Goal: Navigation & Orientation: Go to known website

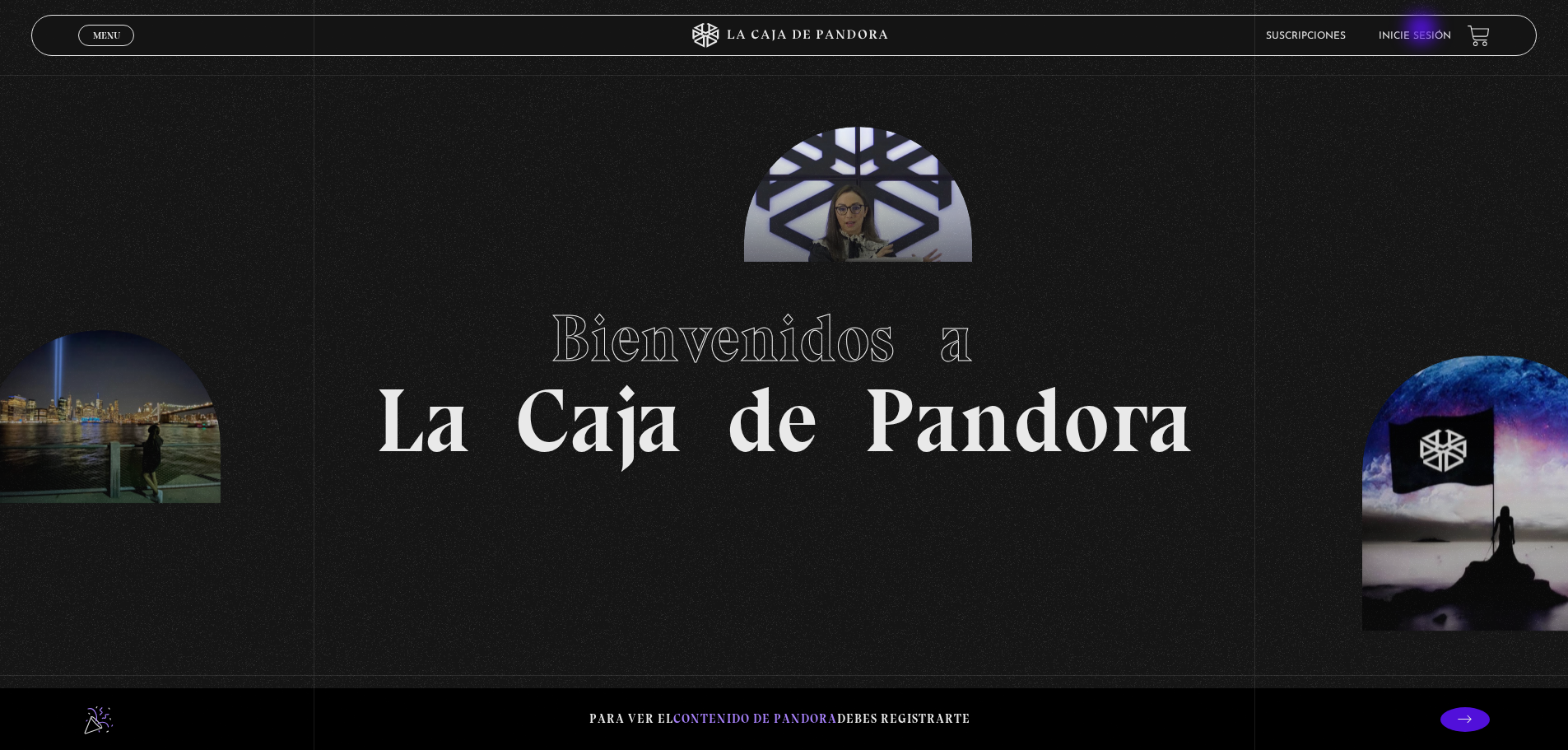
click at [1436, 26] on li "Inicie sesión" at bounding box center [1415, 36] width 72 height 26
click at [1429, 39] on link "Inicie sesión" at bounding box center [1415, 37] width 72 height 10
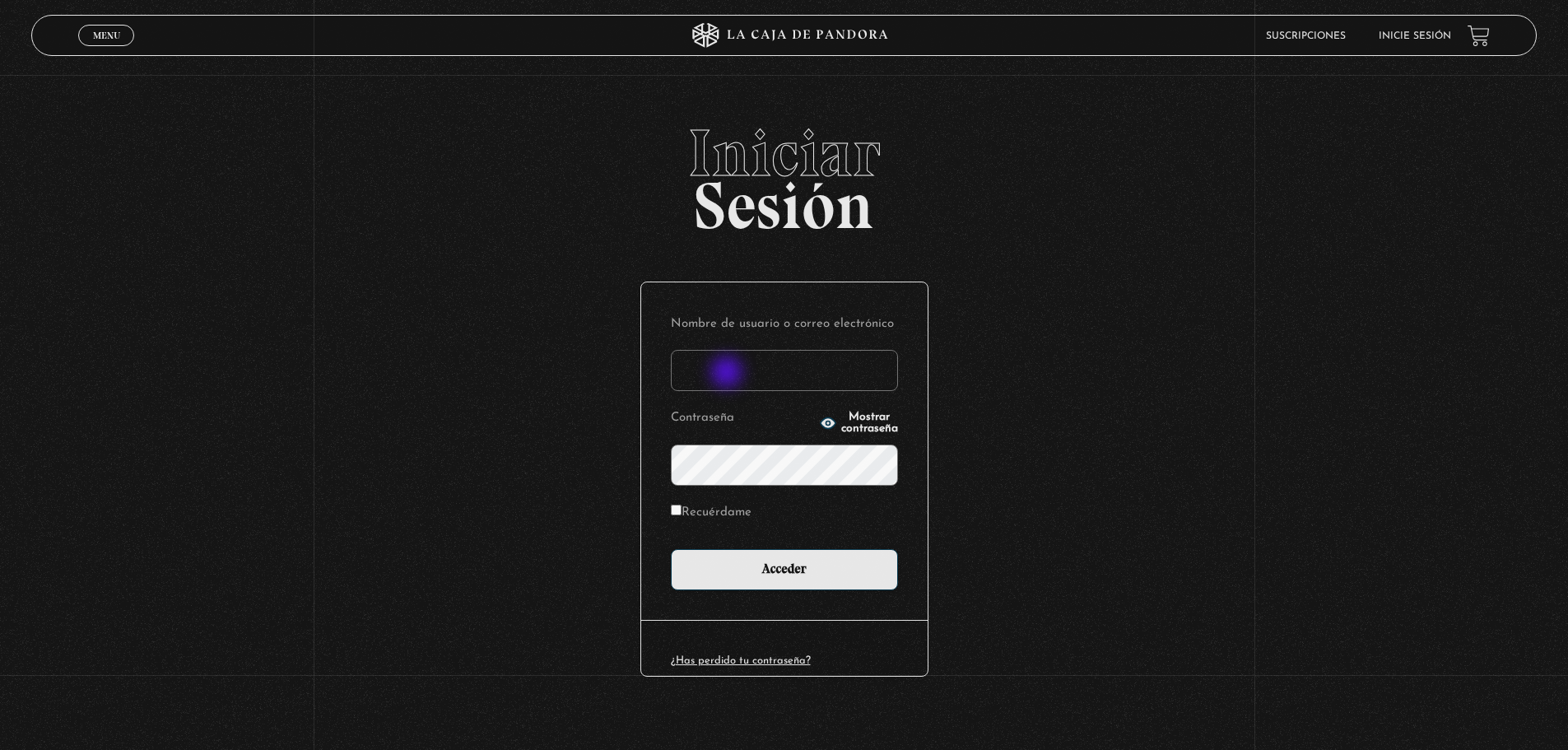
click at [728, 374] on input "Nombre de usuario o correo electrónico" at bounding box center [784, 371] width 228 height 42
type input "keilyn rl"
click at [671, 549] on input "Acceder" at bounding box center [784, 570] width 228 height 42
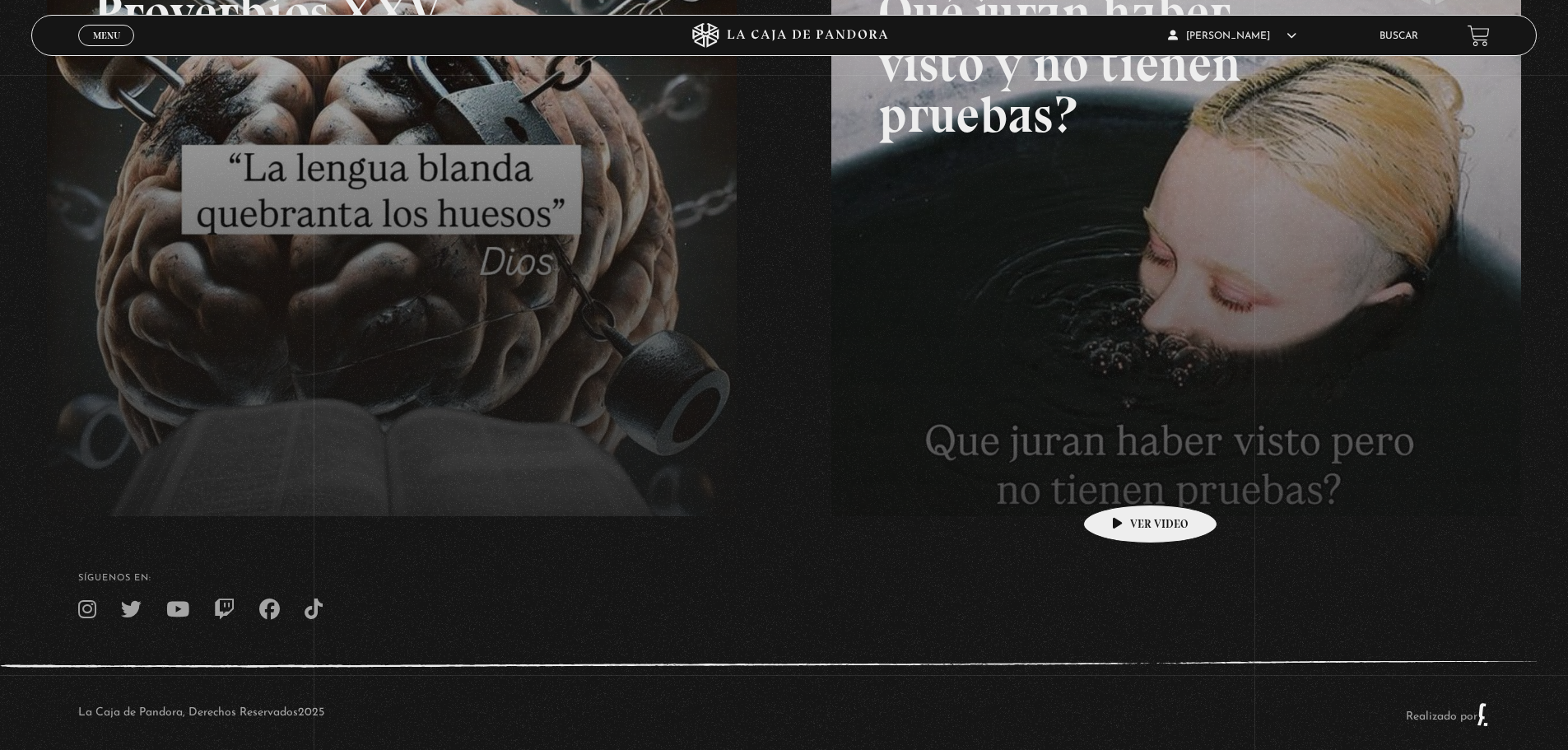
scroll to position [379, 0]
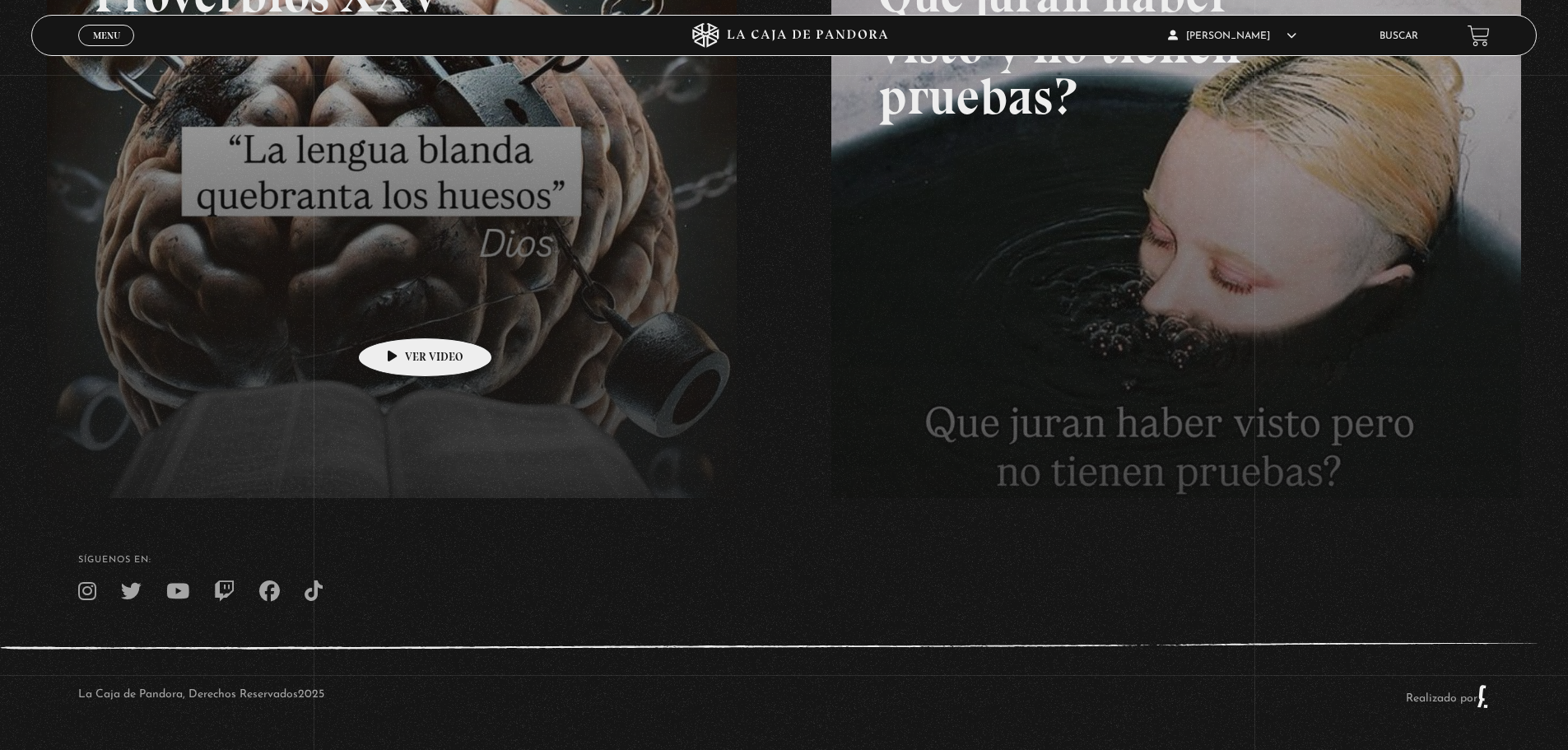
click at [397, 299] on link at bounding box center [830, 273] width 1568 height 750
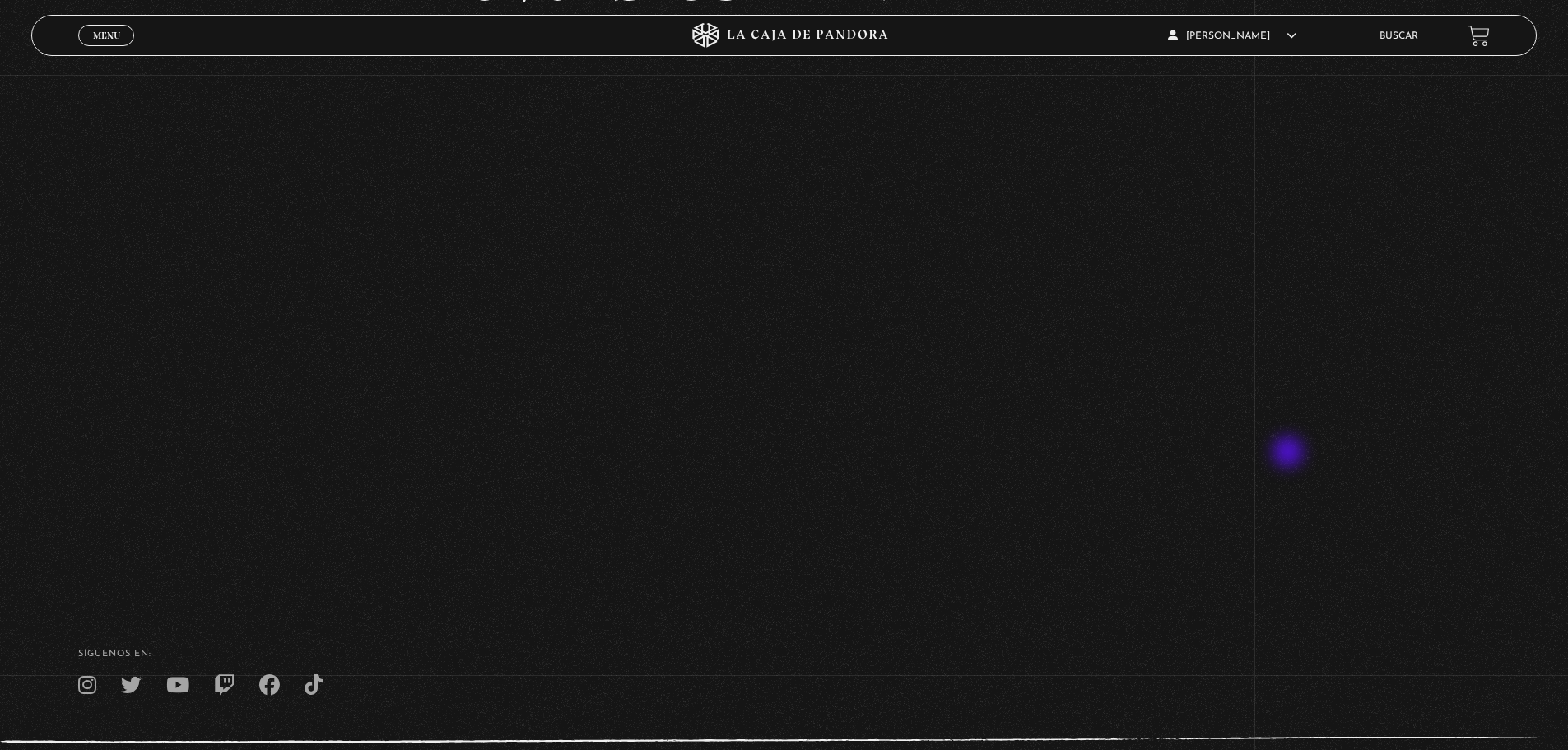
scroll to position [247, 0]
